Goal: Navigation & Orientation: Find specific page/section

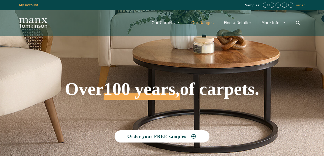
click at [202, 23] on link "Our Ranges" at bounding box center [202, 22] width 33 height 15
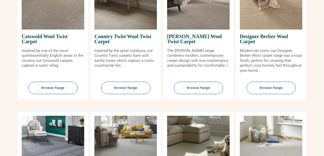
scroll to position [238, 0]
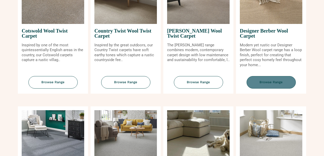
click at [267, 79] on span "Browse Range" at bounding box center [270, 82] width 49 height 12
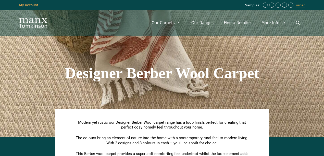
drag, startPoint x: 288, startPoint y: 43, endPoint x: 306, endPoint y: 8, distance: 39.5
click at [288, 43] on div "Designer Berber Wool Carpet" at bounding box center [162, 72] width 291 height 127
